Goal: Task Accomplishment & Management: Manage account settings

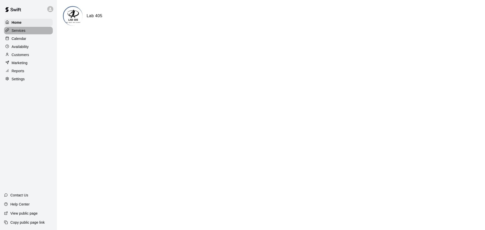
click at [13, 31] on p "Services" at bounding box center [19, 30] width 14 height 5
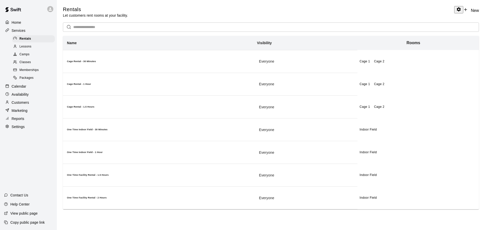
click at [36, 46] on div "Lessons" at bounding box center [33, 46] width 43 height 7
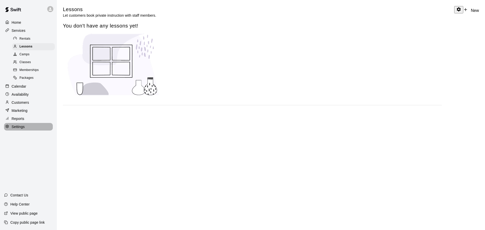
click at [20, 129] on p "Settings" at bounding box center [18, 126] width 13 height 5
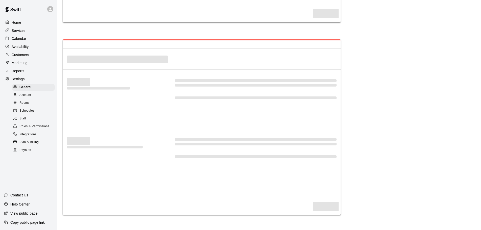
select select "**"
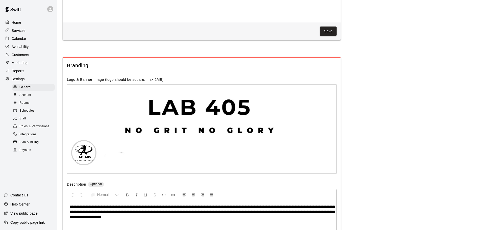
scroll to position [1052, 0]
click at [32, 122] on div "Staff" at bounding box center [33, 118] width 43 height 7
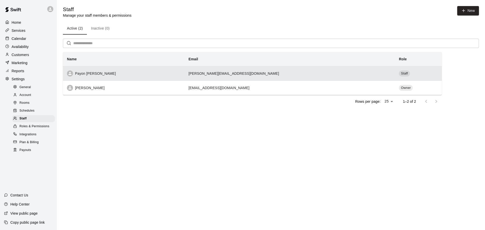
click at [176, 76] on div "Payon [PERSON_NAME]" at bounding box center [123, 73] width 113 height 6
select select "**"
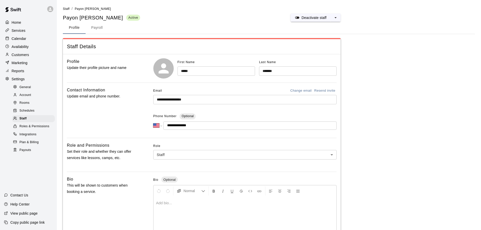
click at [299, 90] on button "Change email" at bounding box center [301, 91] width 24 height 8
click at [103, 29] on button "Payroll" at bounding box center [97, 28] width 23 height 12
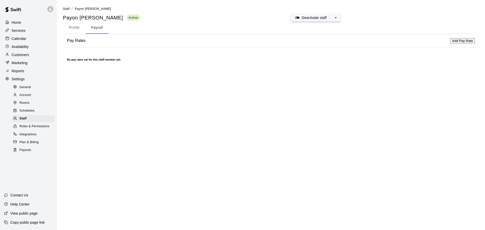
click at [450, 43] on button "Add Pay Rate" at bounding box center [462, 40] width 25 height 5
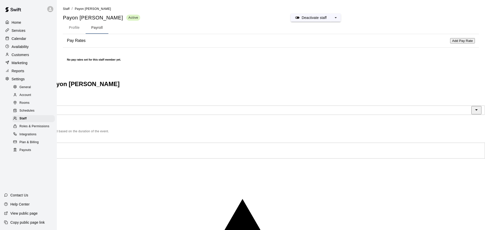
click at [230, 106] on input "text" at bounding box center [235, 110] width 471 height 9
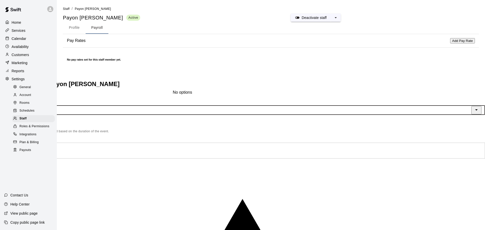
drag, startPoint x: 230, startPoint y: 86, endPoint x: 230, endPoint y: 81, distance: 5.3
click at [230, 106] on input "text" at bounding box center [235, 110] width 471 height 9
click at [36, 148] on input "text" at bounding box center [18, 150] width 36 height 5
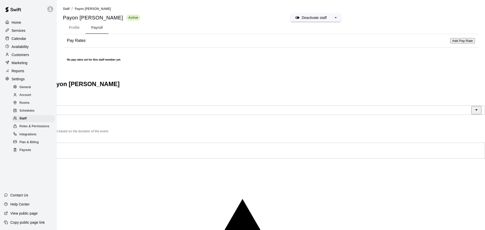
type input "**"
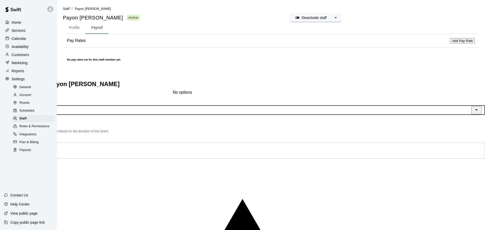
click at [301, 106] on input "text" at bounding box center [235, 110] width 471 height 9
click at [284, 95] on div "No options" at bounding box center [242, 92] width 139 height 5
click at [292, 106] on input "text" at bounding box center [235, 110] width 471 height 9
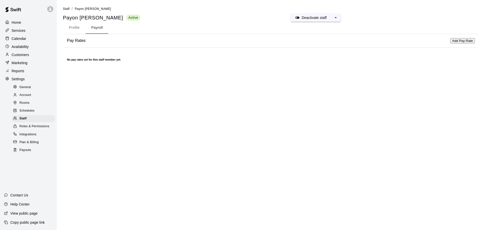
click at [37, 129] on span "Roles & Permissions" at bounding box center [34, 126] width 30 height 5
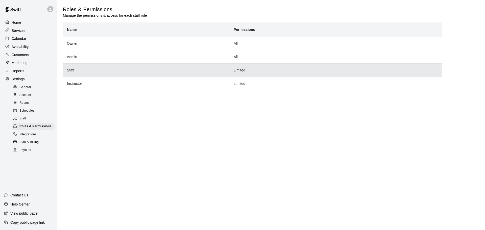
click at [144, 71] on th "Staff" at bounding box center [146, 69] width 167 height 13
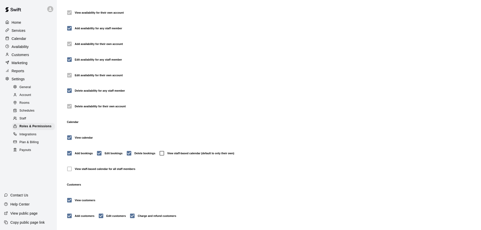
scroll to position [327, 0]
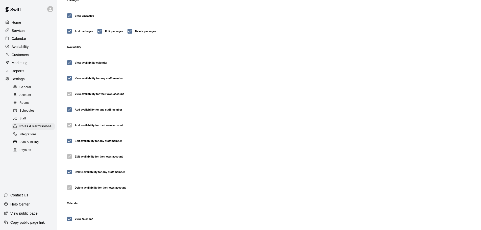
click at [36, 145] on span "Plan & Billing" at bounding box center [28, 142] width 19 height 5
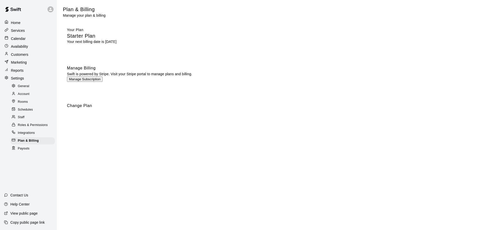
click at [19, 167] on div "Home Services Calendar Availability Customers Marketing Reports Settings Genera…" at bounding box center [28, 115] width 57 height 230
click at [32, 102] on div "Rooms" at bounding box center [33, 102] width 44 height 7
